Goal: Task Accomplishment & Management: Manage account settings

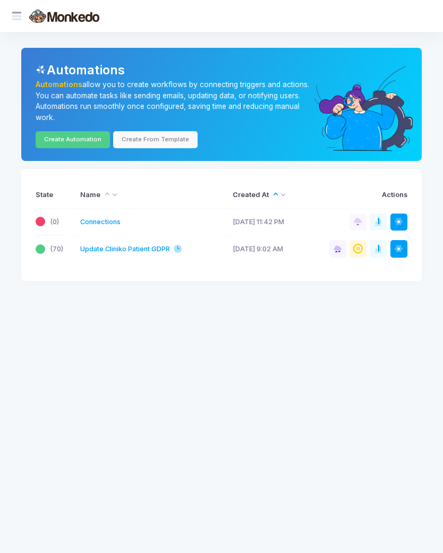
click at [22, 16] on span at bounding box center [22, 16] width 0 height 11
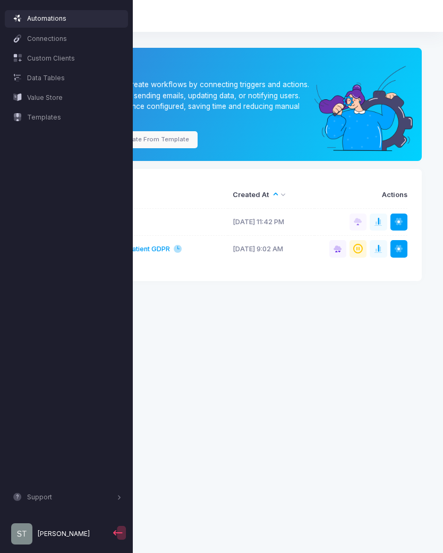
click at [55, 533] on span "[PERSON_NAME]" at bounding box center [64, 534] width 52 height 10
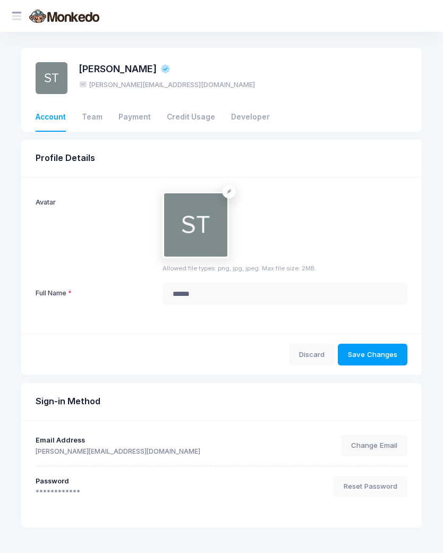
click at [187, 115] on link "Credit Usage" at bounding box center [191, 118] width 48 height 28
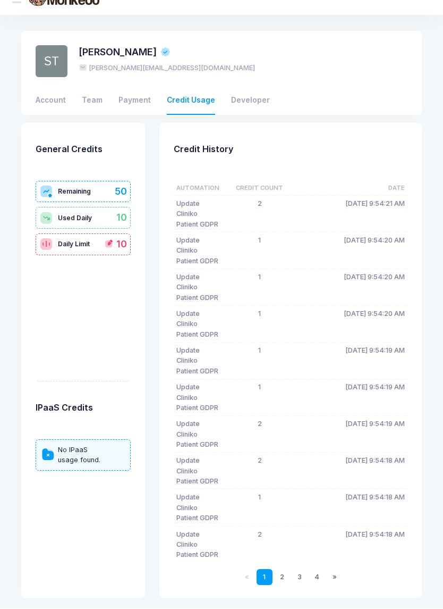
scroll to position [111, 0]
click at [316, 553] on link "4" at bounding box center [317, 577] width 16 height 16
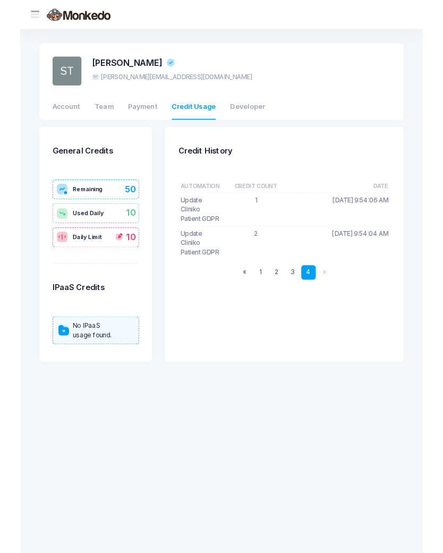
scroll to position [0, 0]
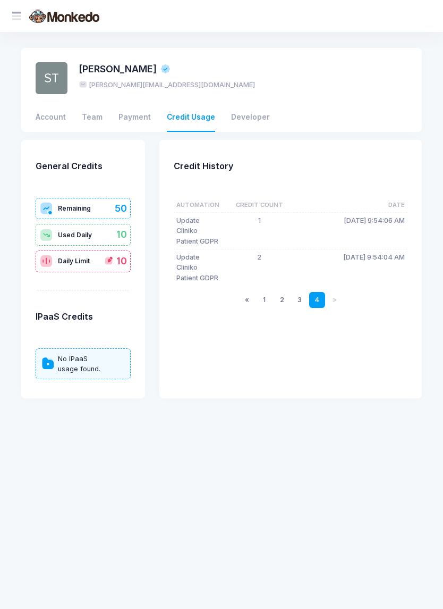
click at [190, 281] on td "Update Cliniko Patient GDPR" at bounding box center [198, 267] width 48 height 37
click at [265, 308] on link "1" at bounding box center [265, 300] width 16 height 16
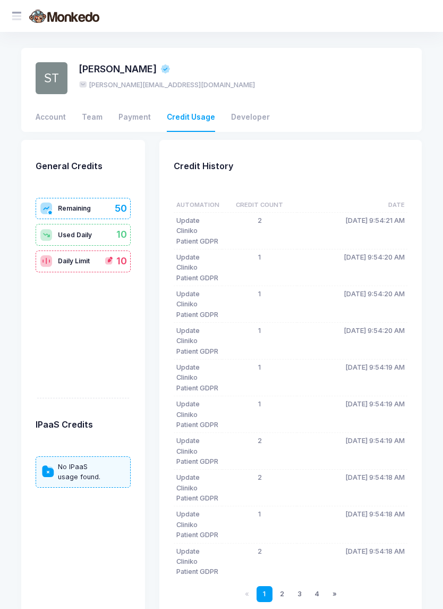
click at [59, 124] on link "Account" at bounding box center [51, 118] width 30 height 28
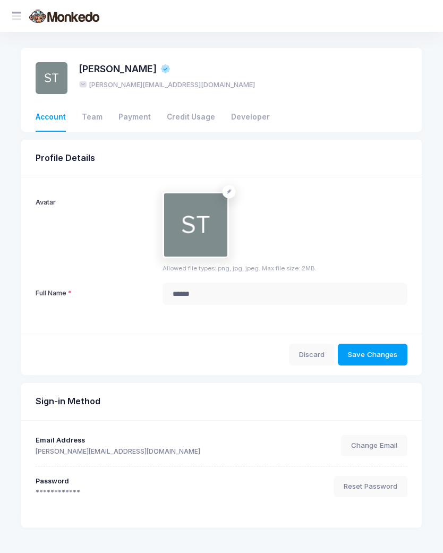
click at [22, 20] on span at bounding box center [22, 16] width 0 height 11
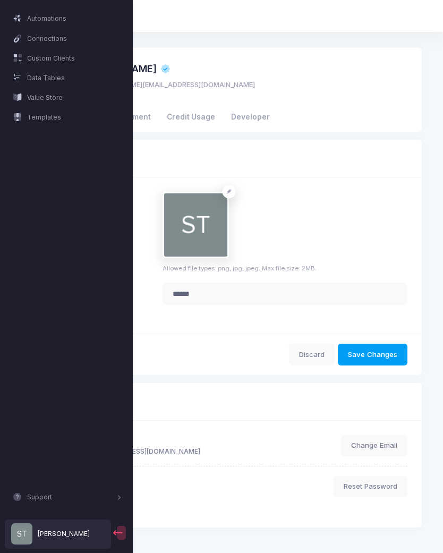
click at [56, 20] on span "Automations" at bounding box center [74, 19] width 95 height 10
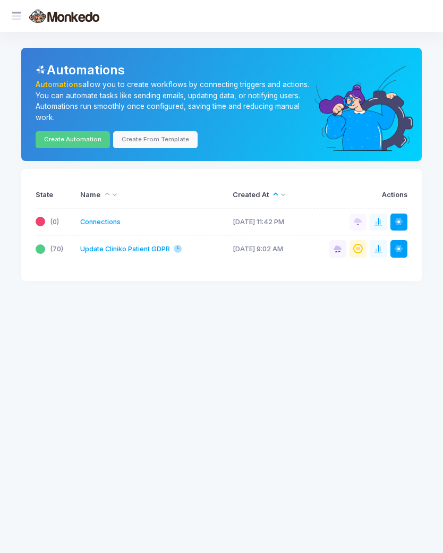
click at [385, 245] on button at bounding box center [378, 248] width 17 height 17
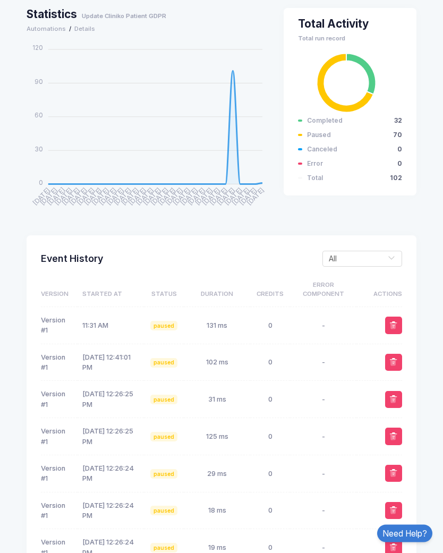
scroll to position [16, 0]
click at [371, 364] on span at bounding box center [373, 362] width 11 height 11
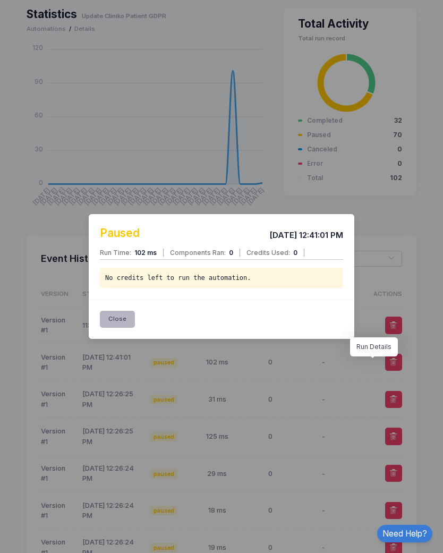
click at [122, 328] on button "Close" at bounding box center [117, 319] width 35 height 17
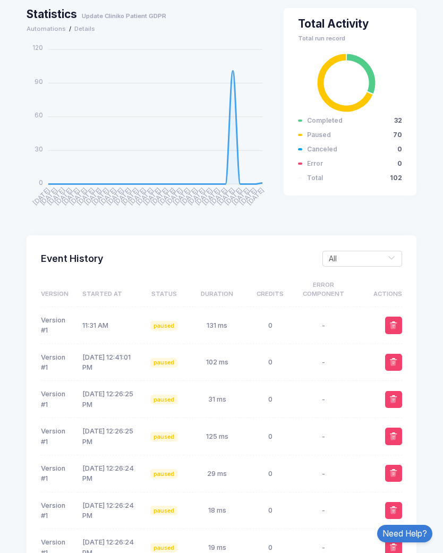
click at [372, 323] on span at bounding box center [373, 325] width 11 height 11
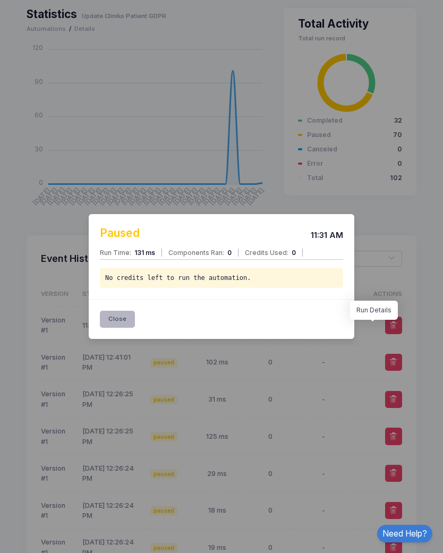
click at [125, 324] on button "Close" at bounding box center [117, 319] width 35 height 17
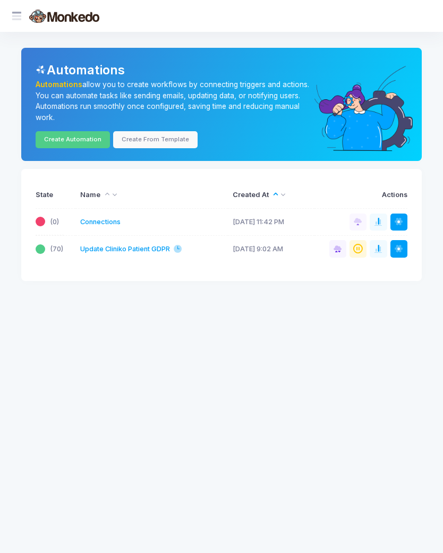
click at [364, 246] on button "Pause" at bounding box center [358, 248] width 17 height 17
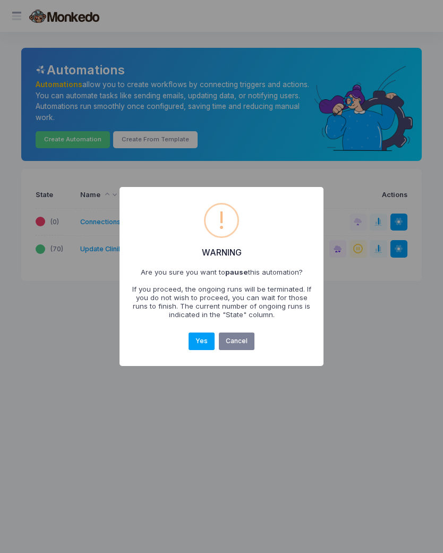
click at [246, 343] on button "Cancel" at bounding box center [237, 342] width 36 height 18
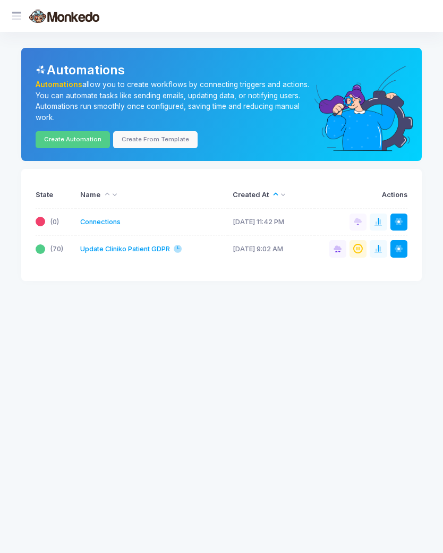
click at [404, 248] on button at bounding box center [399, 248] width 17 height 17
click at [428, 292] on app-root "Monkedo Automations Connections Custom Clients Data Tables Value Store Template…" at bounding box center [221, 276] width 443 height 553
click at [384, 243] on button at bounding box center [378, 248] width 17 height 17
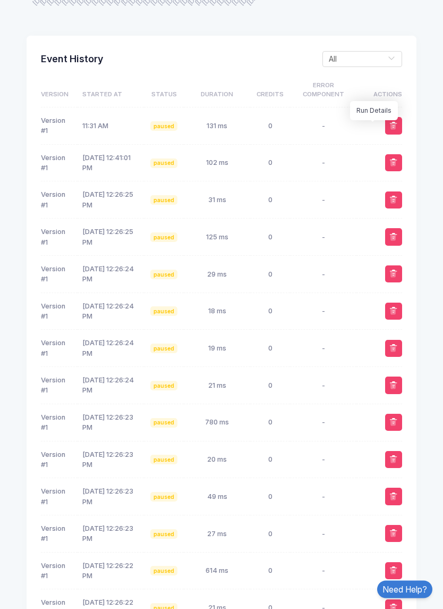
scroll to position [216, 0]
click at [372, 124] on span at bounding box center [373, 125] width 11 height 11
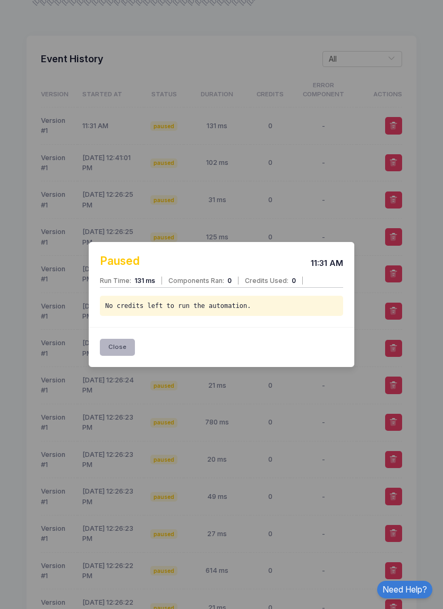
click at [122, 356] on button "Close" at bounding box center [117, 347] width 35 height 17
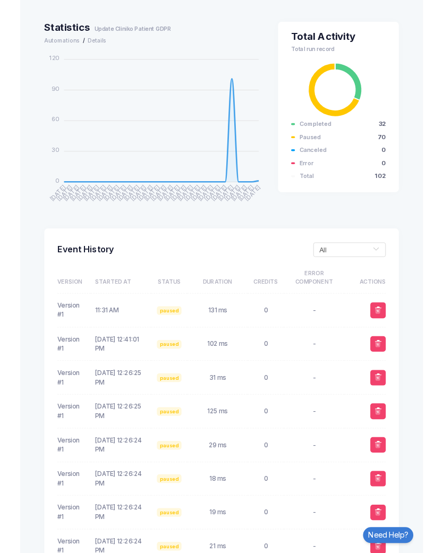
scroll to position [0, 0]
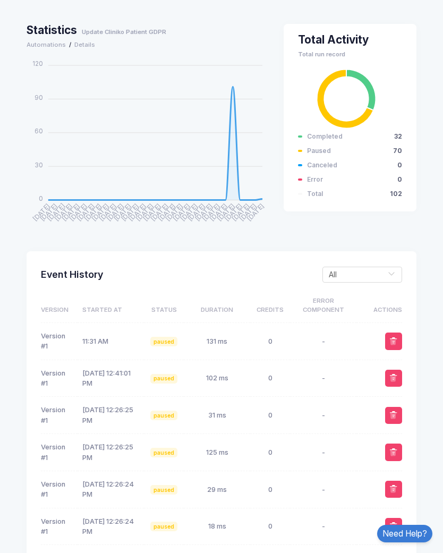
click at [375, 336] on span at bounding box center [373, 341] width 11 height 11
